Goal: Information Seeking & Learning: Learn about a topic

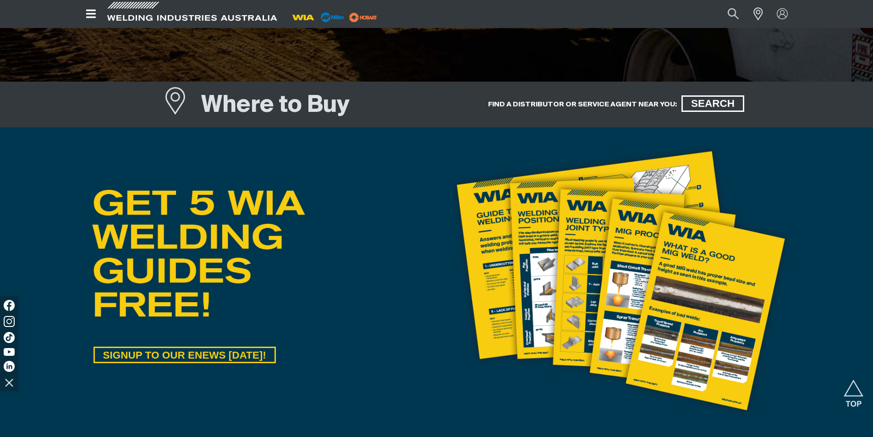
scroll to position [321, 0]
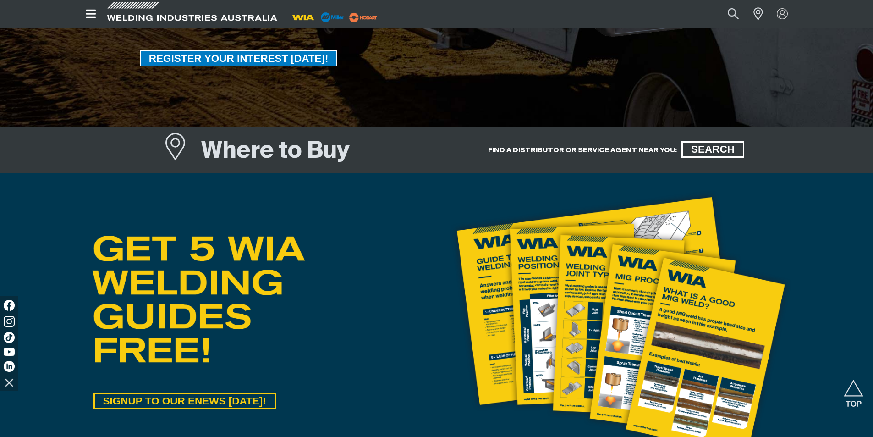
click at [337, 15] on img at bounding box center [332, 17] width 29 height 14
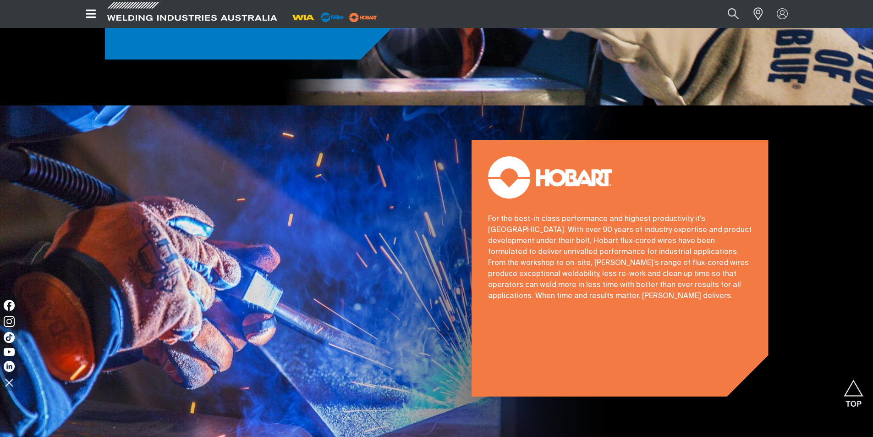
scroll to position [925, 0]
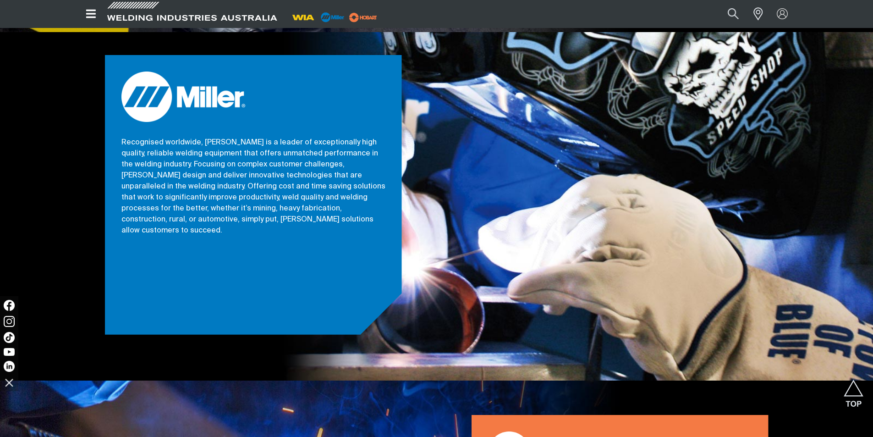
click at [197, 83] on img at bounding box center [183, 97] width 124 height 50
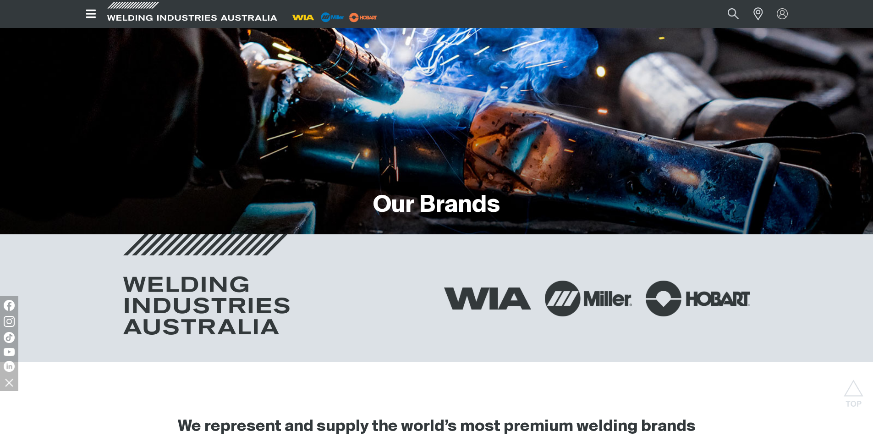
scroll to position [0, 0]
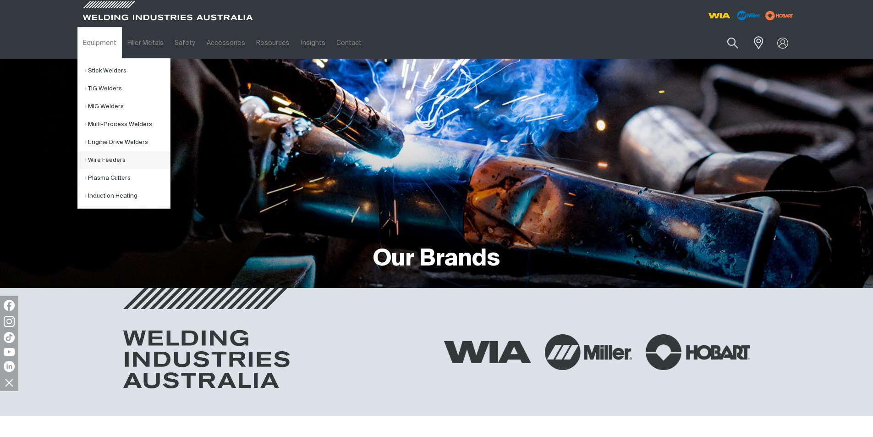
click at [119, 158] on link "Wire Feeders" at bounding box center [127, 160] width 85 height 18
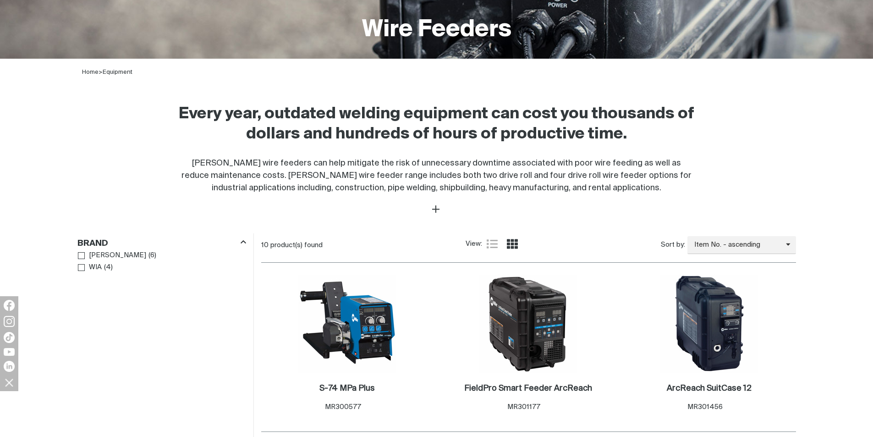
scroll to position [275, 0]
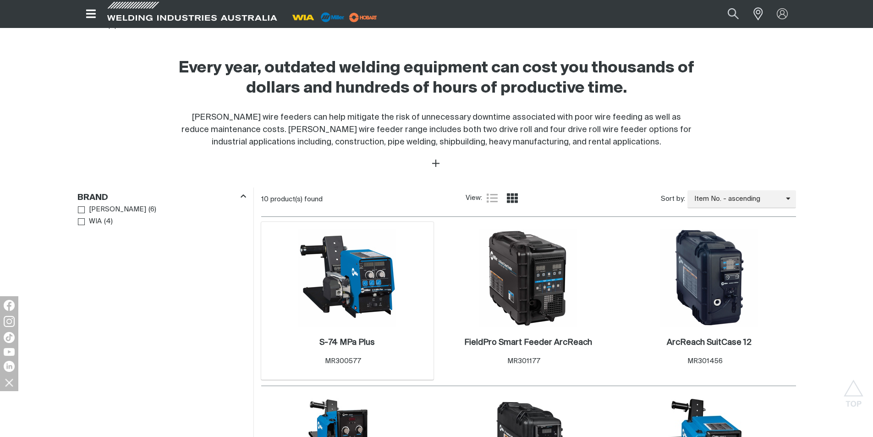
click at [354, 275] on img at bounding box center [347, 278] width 98 height 98
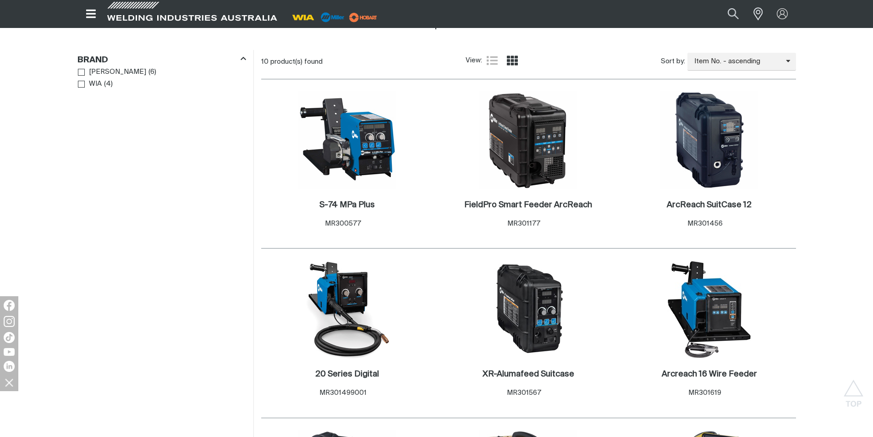
scroll to position [458, 0]
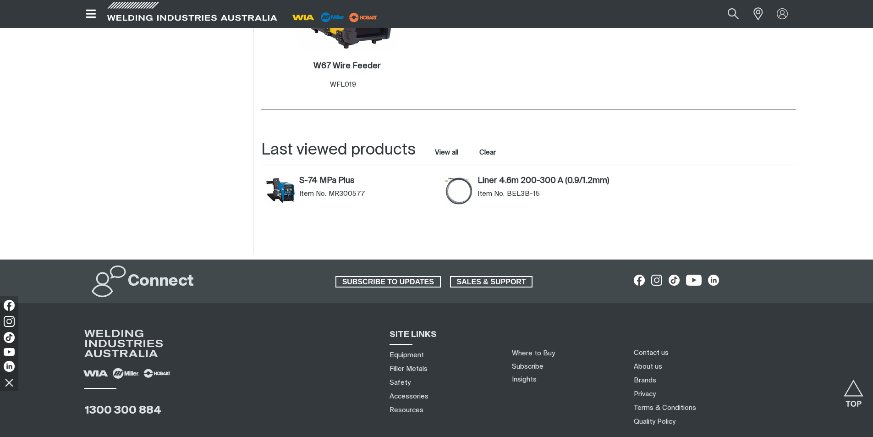
scroll to position [922, 0]
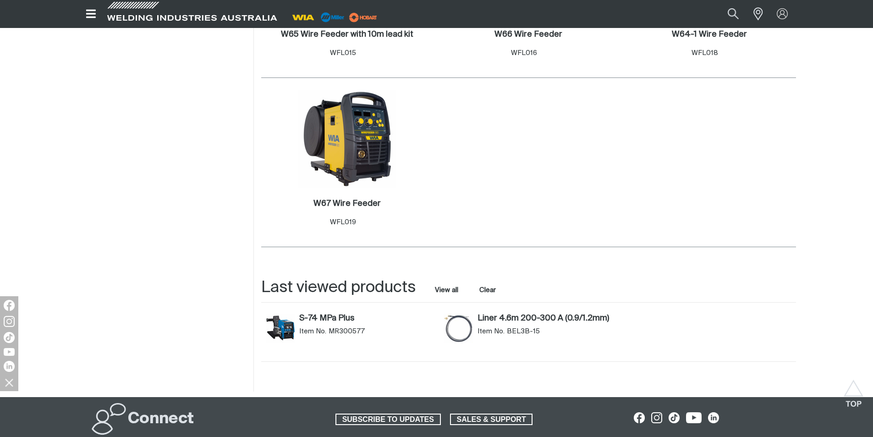
click at [301, 327] on span "Item No." at bounding box center [312, 331] width 27 height 9
click at [325, 317] on link "S-74 MPa Plus" at bounding box center [366, 319] width 135 height 10
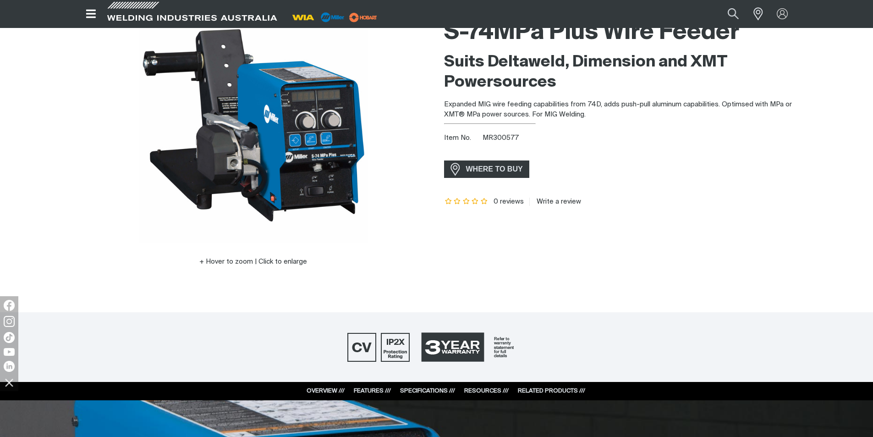
scroll to position [46, 0]
